Goal: Find specific page/section

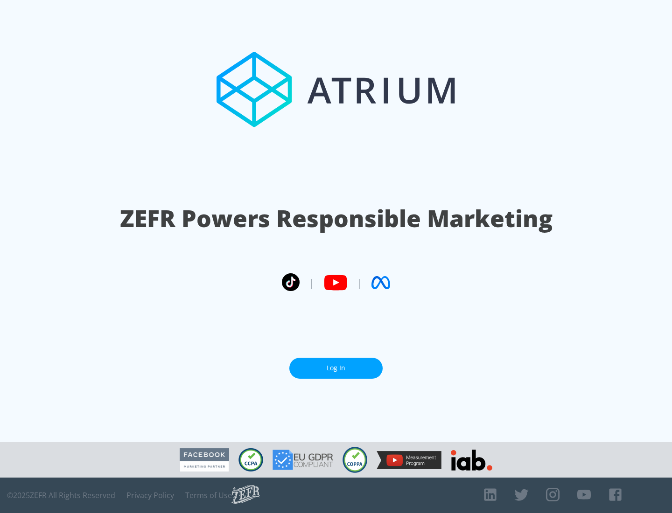
click at [336, 368] on link "Log In" at bounding box center [335, 368] width 93 height 21
